Goal: Download file/media

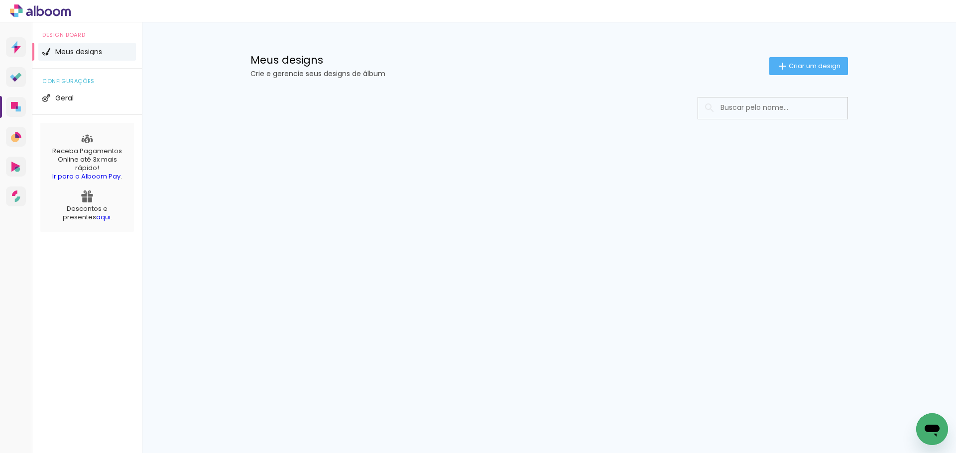
click at [740, 107] on input at bounding box center [786, 108] width 142 height 20
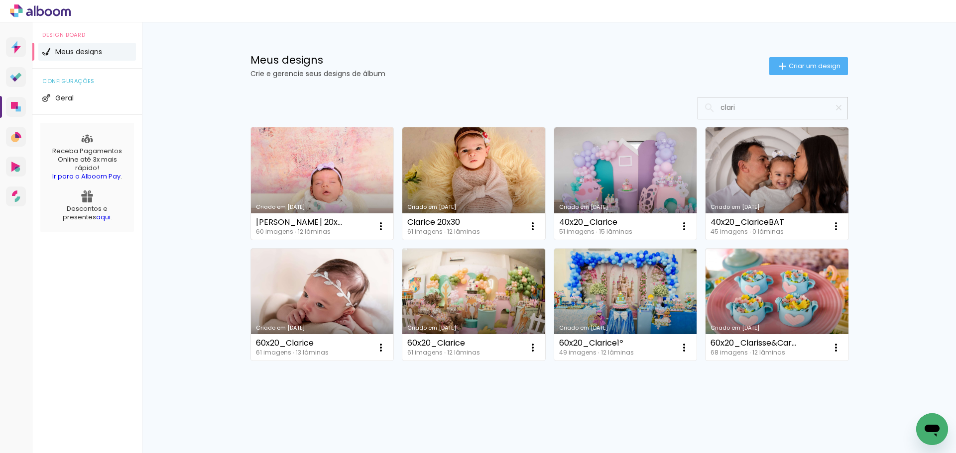
type input "clari"
type paper-input "clari"
click at [333, 166] on link "Criado em [DATE]" at bounding box center [322, 183] width 143 height 112
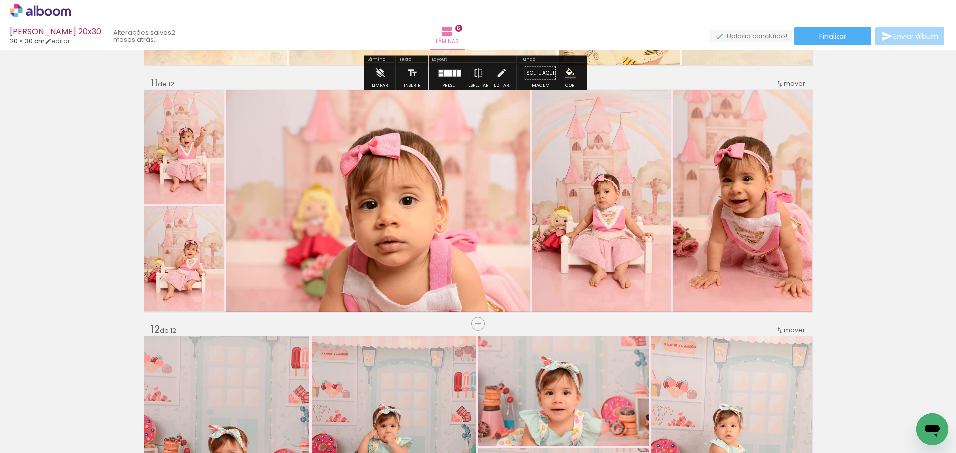
scroll to position [2488, 0]
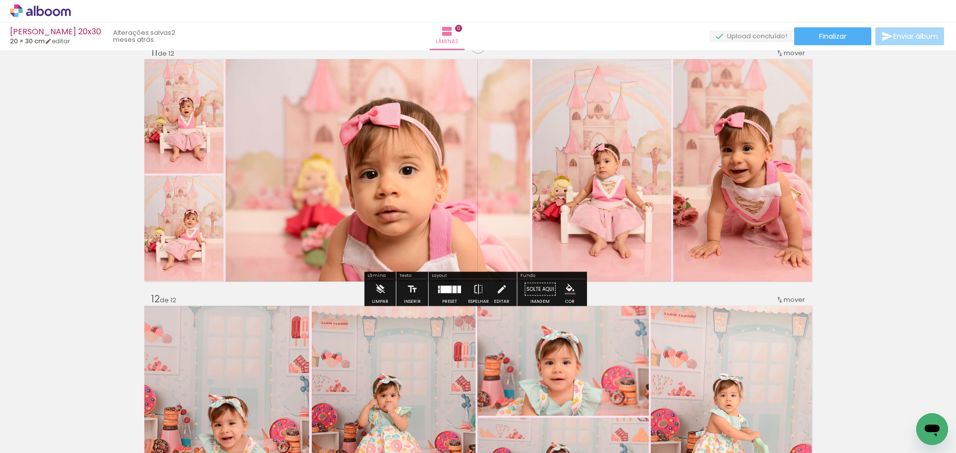
click at [650, 209] on quentale-photo at bounding box center [601, 170] width 139 height 222
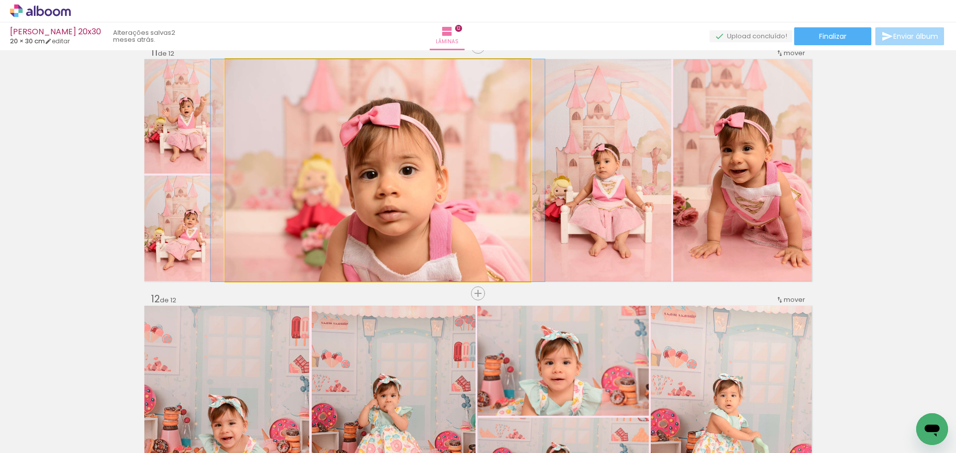
click at [430, 236] on quentale-photo at bounding box center [377, 170] width 305 height 222
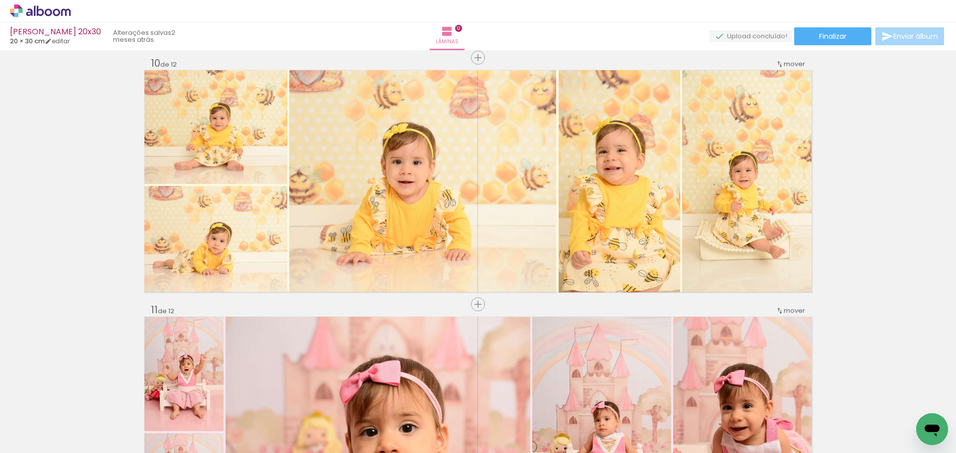
scroll to position [2090, 0]
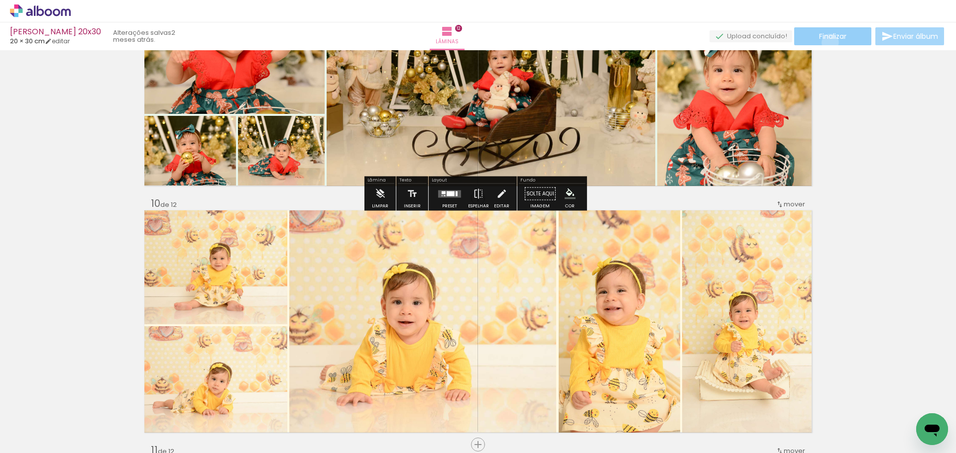
click at [826, 42] on paper-button "Finalizar" at bounding box center [832, 36] width 77 height 18
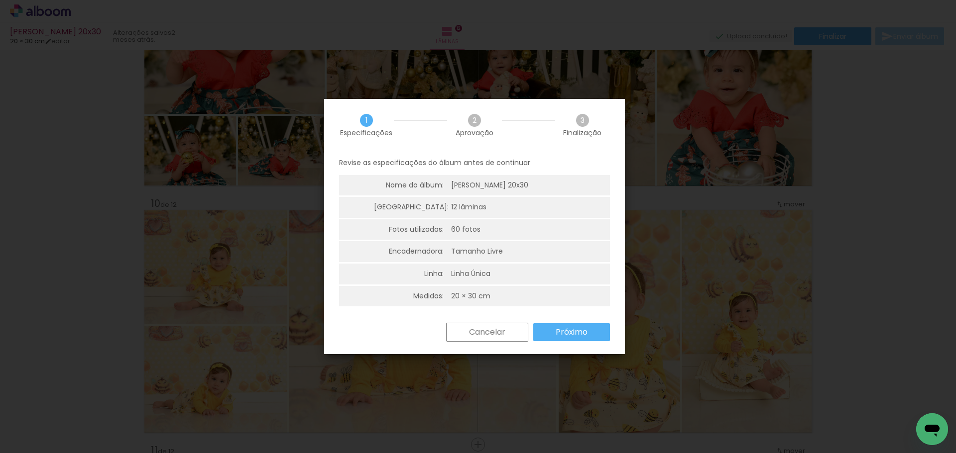
click at [0, 0] on slot "Próximo" at bounding box center [0, 0] width 0 height 0
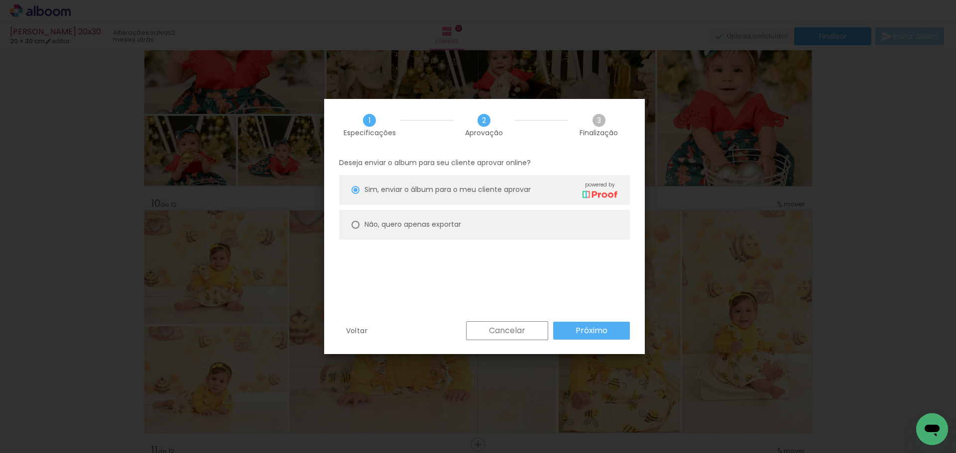
click at [0, 0] on slot "Não, quero apenas exportar" at bounding box center [0, 0] width 0 height 0
type paper-radio-button "on"
click at [0, 0] on slot "Próximo" at bounding box center [0, 0] width 0 height 0
type input "Alta, 300 DPI"
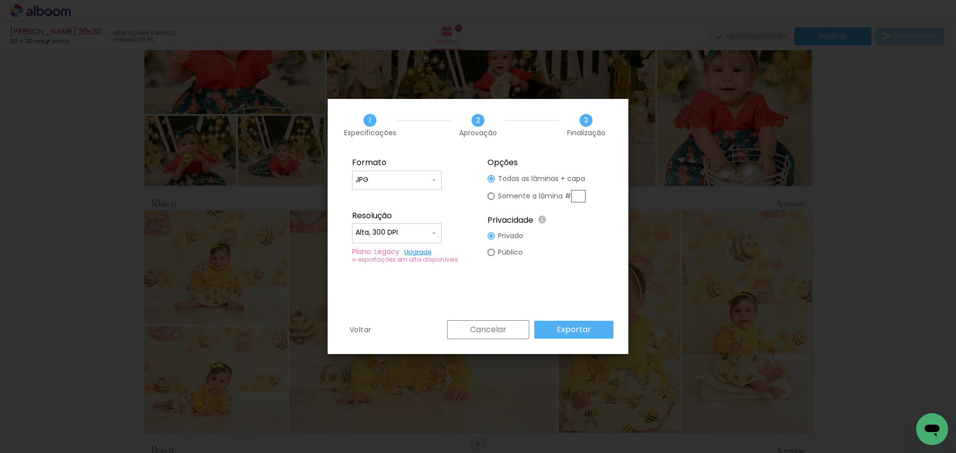
click at [0, 0] on slot "Exportar" at bounding box center [0, 0] width 0 height 0
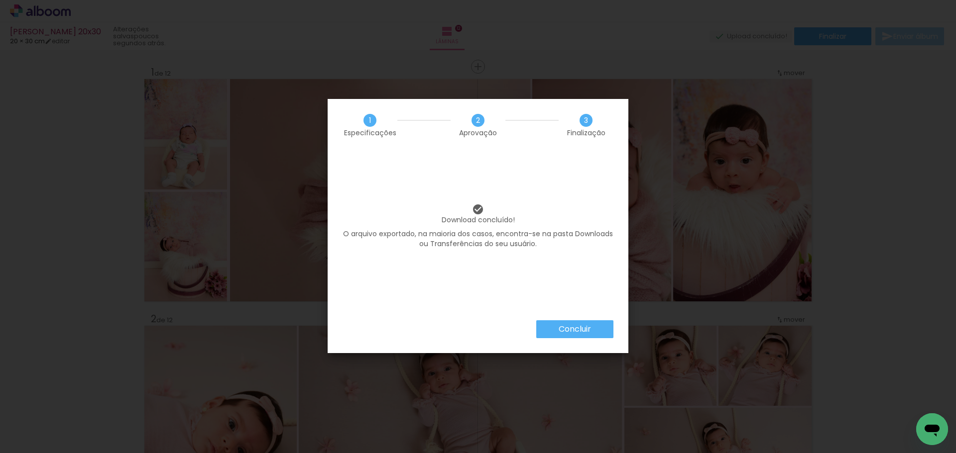
scroll to position [2090, 0]
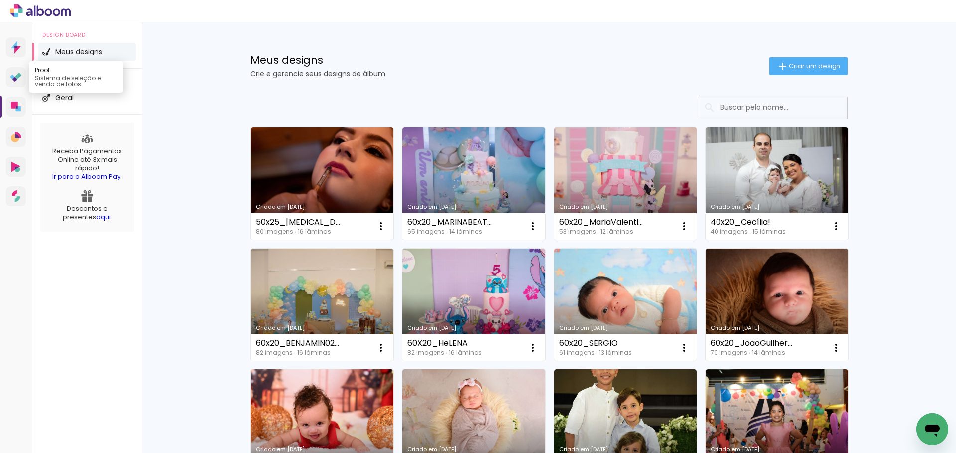
click at [16, 78] on icon at bounding box center [14, 79] width 5 height 5
